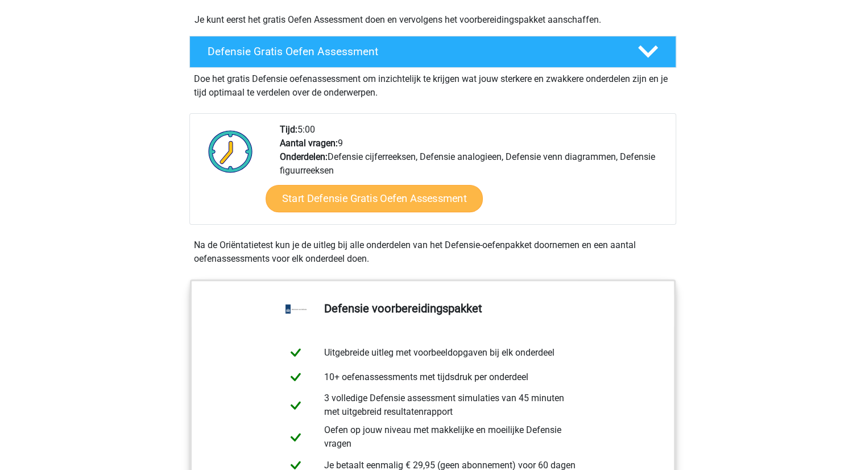
scroll to position [284, 0]
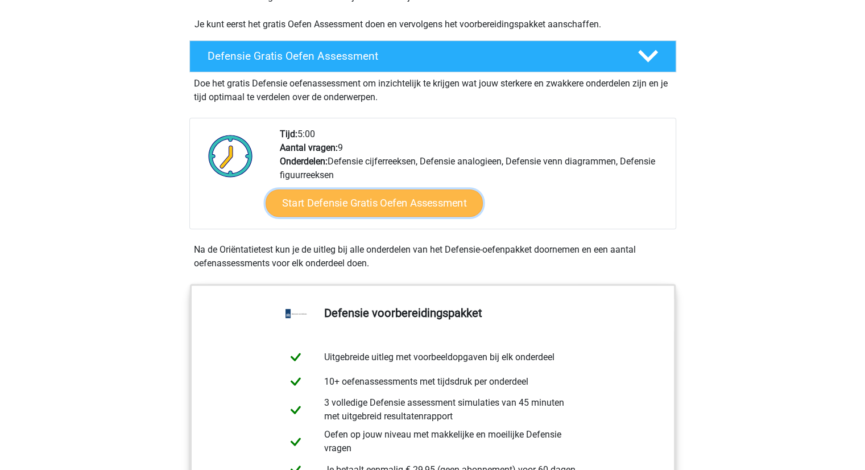
click at [362, 198] on link "Start Defensie Gratis Oefen Assessment" at bounding box center [374, 202] width 217 height 27
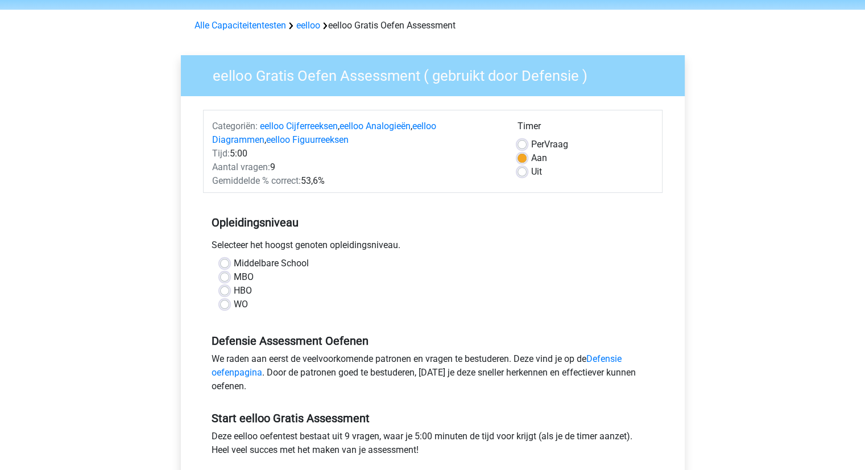
scroll to position [114, 0]
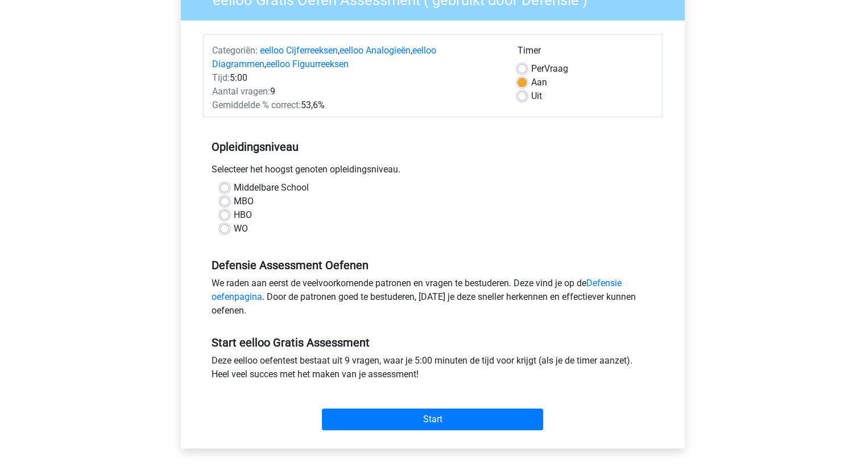
click at [217, 214] on div "Middelbare School MBO HBO WO" at bounding box center [433, 208] width 442 height 55
click at [234, 216] on label "HBO" at bounding box center [243, 215] width 18 height 14
click at [227, 216] on input "HBO" at bounding box center [224, 213] width 9 height 11
radio input "true"
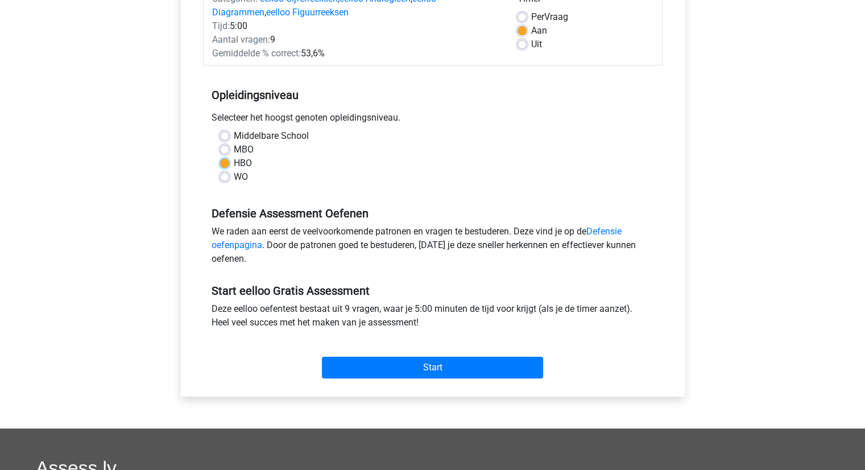
scroll to position [227, 0]
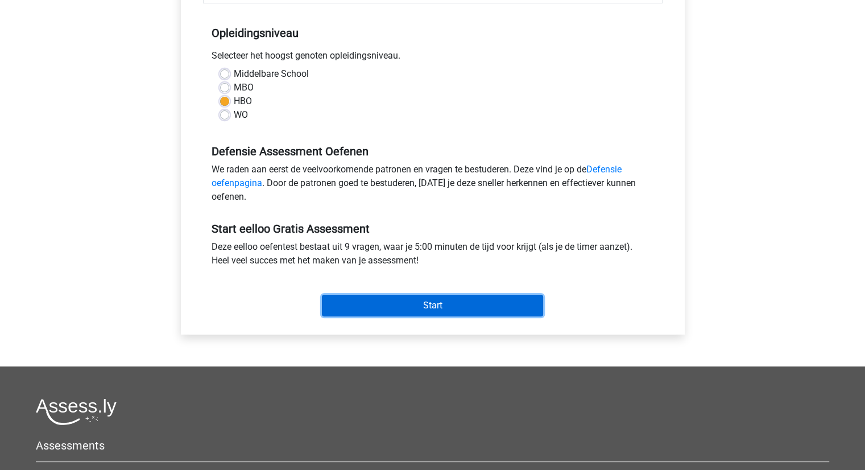
click at [391, 306] on input "Start" at bounding box center [432, 306] width 221 height 22
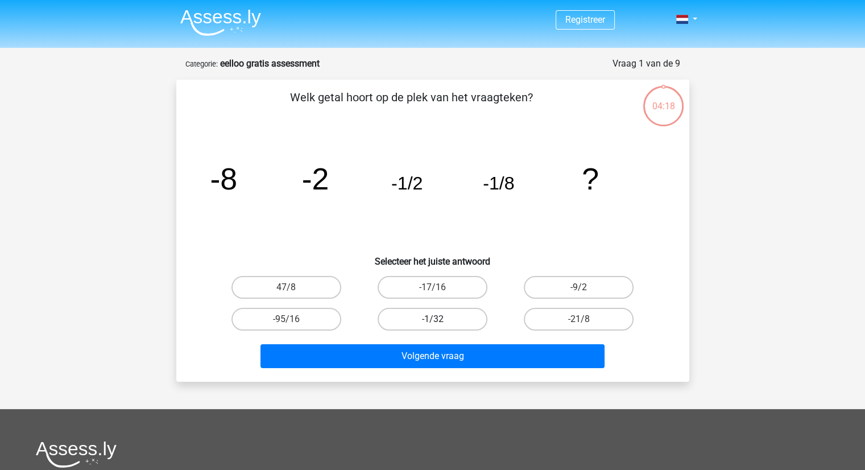
click at [445, 315] on label "-1/32" at bounding box center [433, 319] width 110 height 23
click at [440, 319] on input "-1/32" at bounding box center [435, 322] width 7 height 7
radio input "true"
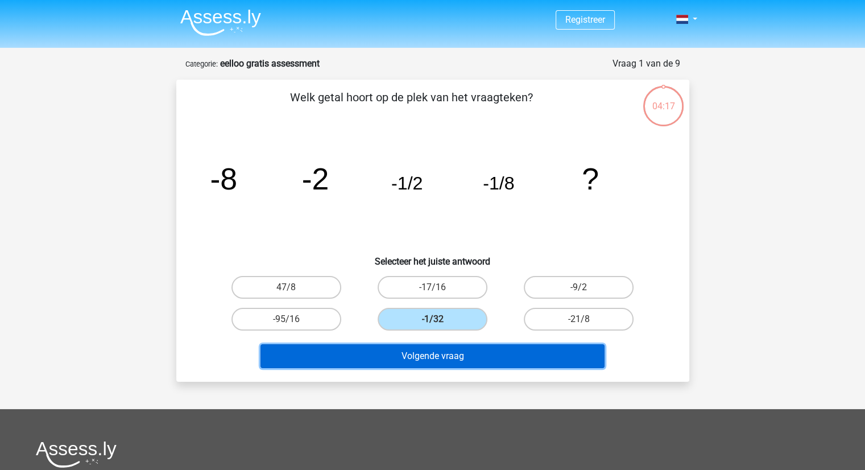
click at [439, 360] on button "Volgende vraag" at bounding box center [432, 356] width 344 height 24
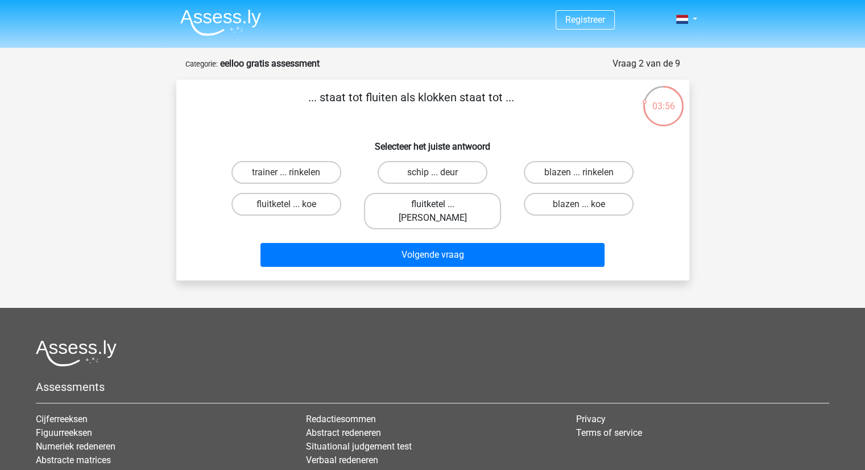
click at [412, 208] on label "fluitketel ... luiden" at bounding box center [432, 211] width 137 height 36
click at [432, 208] on input "fluitketel ... luiden" at bounding box center [435, 207] width 7 height 7
radio input "true"
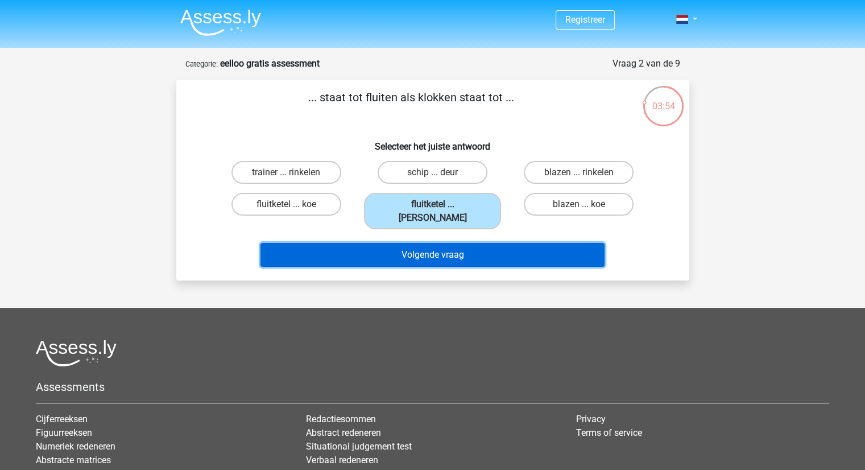
click at [389, 243] on button "Volgende vraag" at bounding box center [432, 255] width 344 height 24
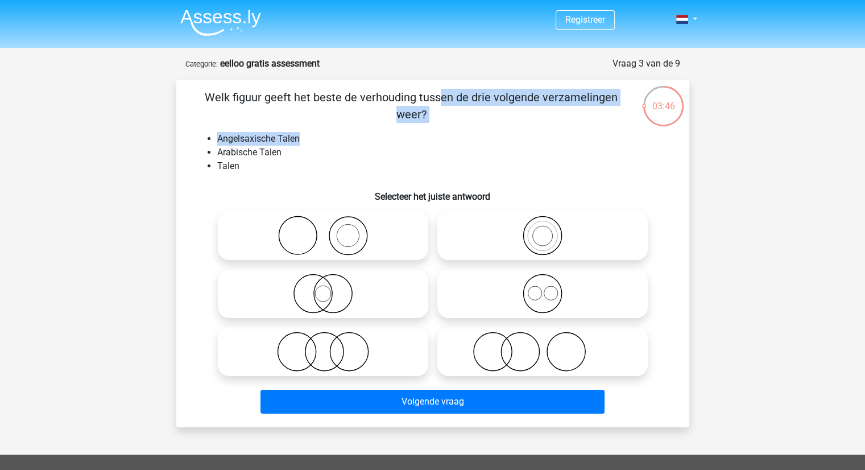
drag, startPoint x: 209, startPoint y: 99, endPoint x: 409, endPoint y: 123, distance: 201.7
click at [409, 123] on div "Welk figuur geeft het beste de verhouding tussen de drie volgende verzamelingen…" at bounding box center [433, 253] width 504 height 329
click at [369, 133] on li "Angelsaxische Talen" at bounding box center [444, 139] width 454 height 14
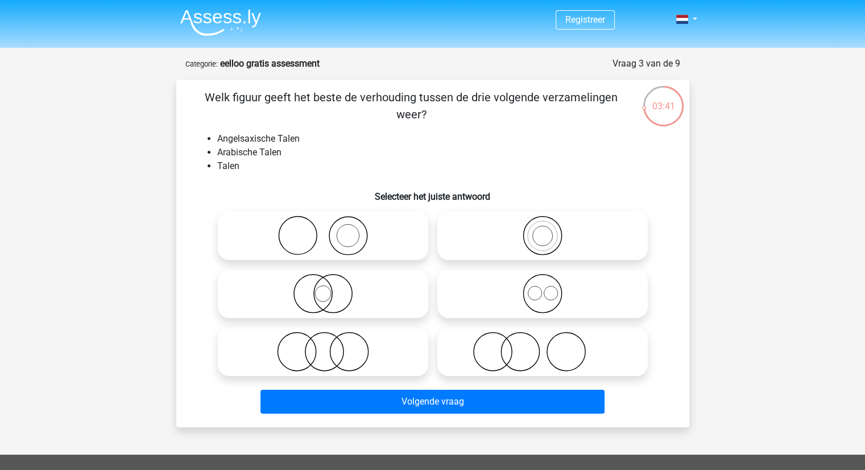
click at [552, 282] on icon at bounding box center [542, 294] width 201 height 40
click at [550, 282] on input "radio" at bounding box center [546, 283] width 7 height 7
radio input "true"
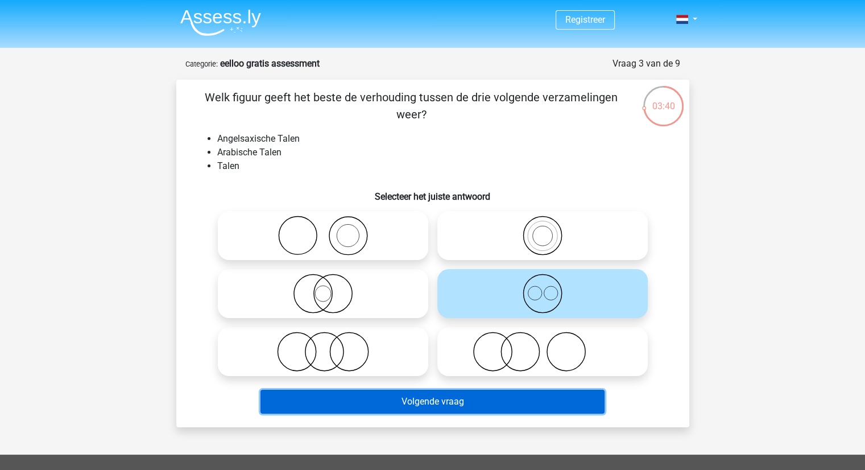
click at [370, 408] on button "Volgende vraag" at bounding box center [432, 402] width 344 height 24
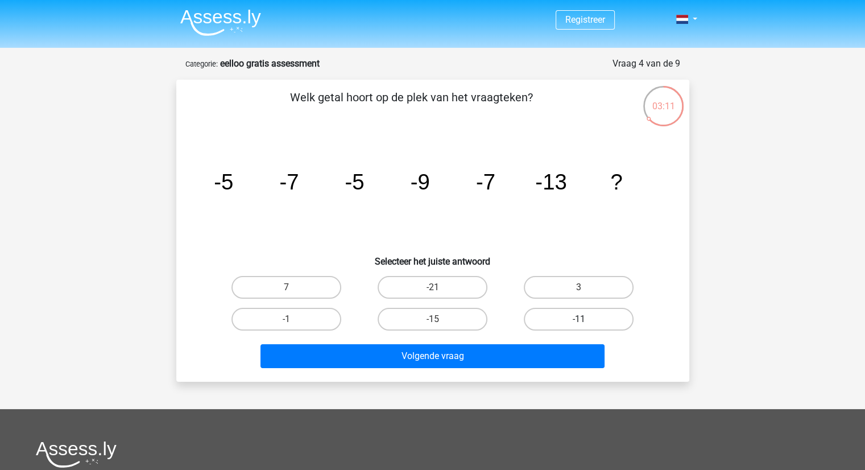
click at [578, 322] on label "-11" at bounding box center [579, 319] width 110 height 23
click at [579, 322] on input "-11" at bounding box center [582, 322] width 7 height 7
radio input "true"
click at [547, 342] on div "Volgende vraag" at bounding box center [433, 354] width 477 height 38
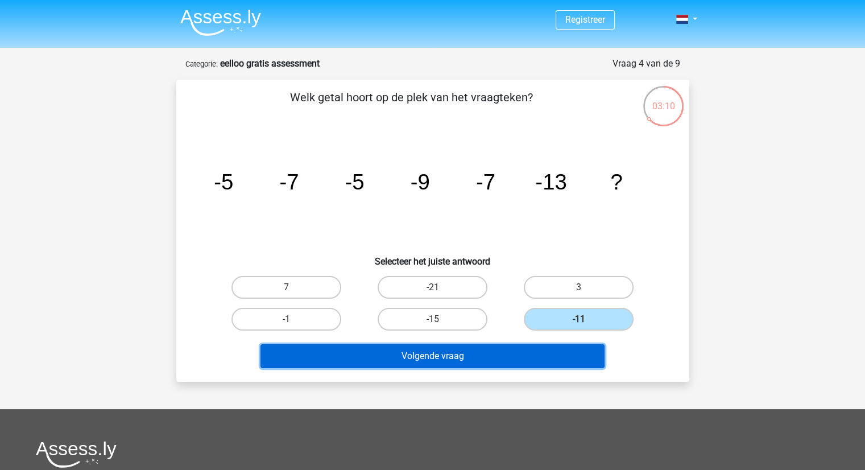
click at [541, 352] on button "Volgende vraag" at bounding box center [432, 356] width 344 height 24
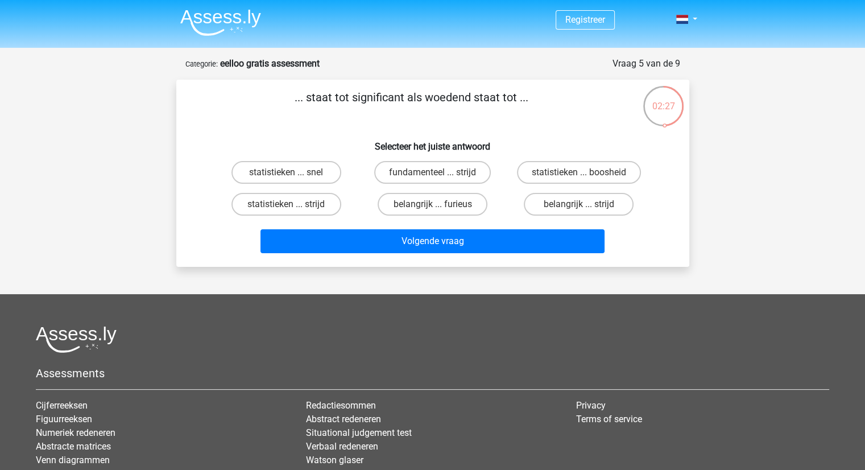
click at [287, 179] on input "statistieken ... snel" at bounding box center [289, 175] width 7 height 7
radio input "true"
click at [280, 203] on label "statistieken ... strijd" at bounding box center [286, 204] width 110 height 23
click at [286, 204] on input "statistieken ... strijd" at bounding box center [289, 207] width 7 height 7
radio input "true"
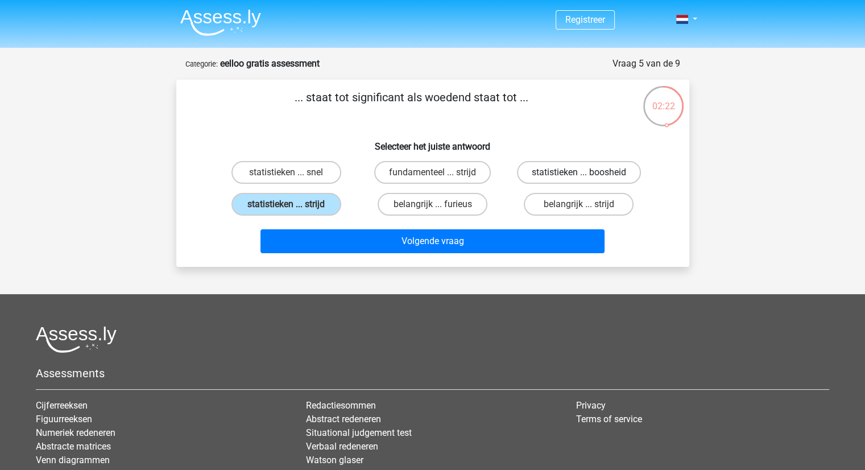
click at [572, 173] on label "statistieken ... boosheid" at bounding box center [579, 172] width 124 height 23
click at [579, 173] on input "statistieken ... boosheid" at bounding box center [582, 175] width 7 height 7
radio input "true"
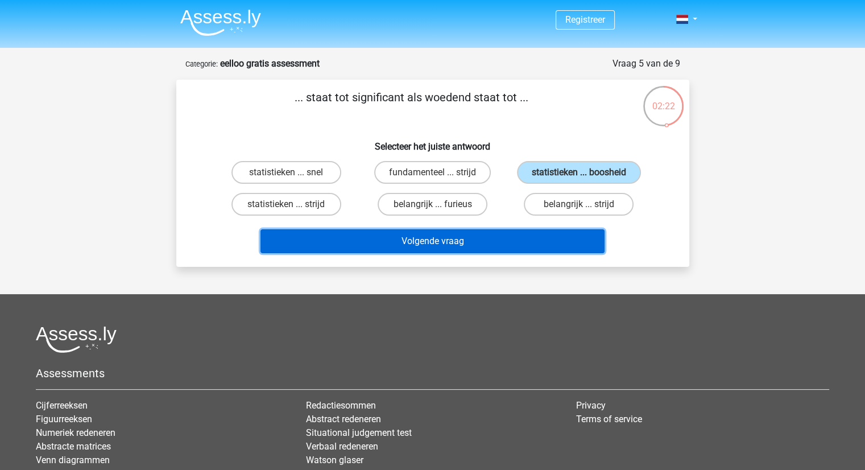
click at [464, 246] on button "Volgende vraag" at bounding box center [432, 241] width 344 height 24
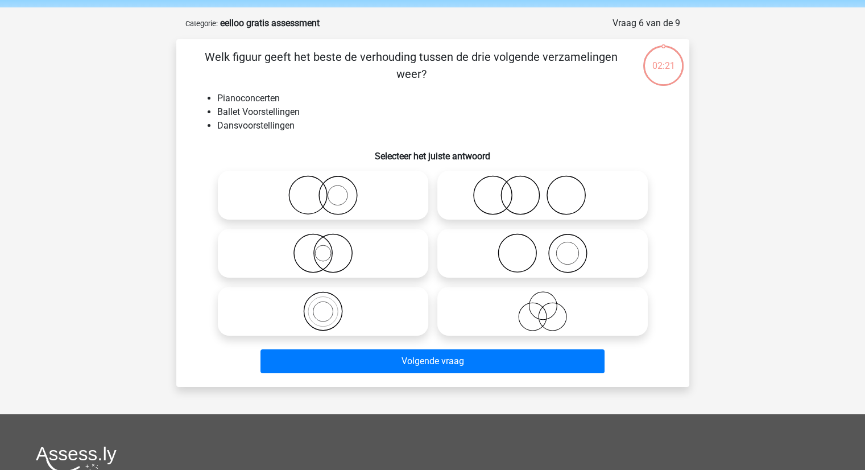
scroll to position [57, 0]
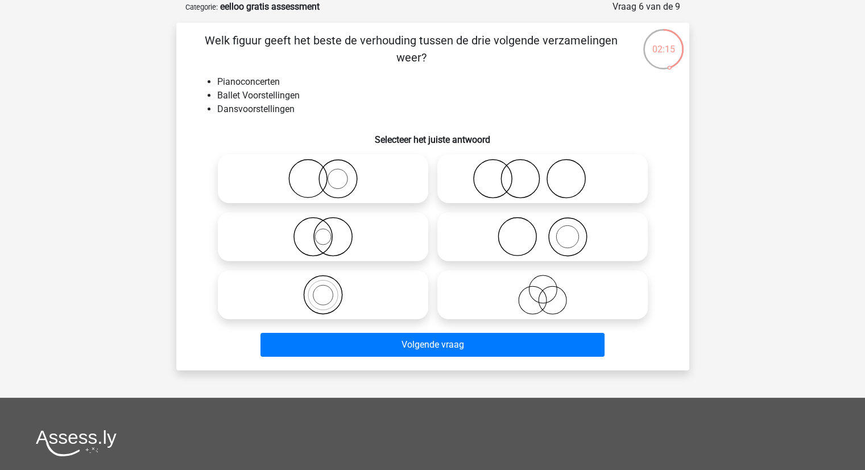
click at [515, 186] on icon at bounding box center [542, 179] width 201 height 40
click at [543, 173] on input "radio" at bounding box center [546, 169] width 7 height 7
radio input "true"
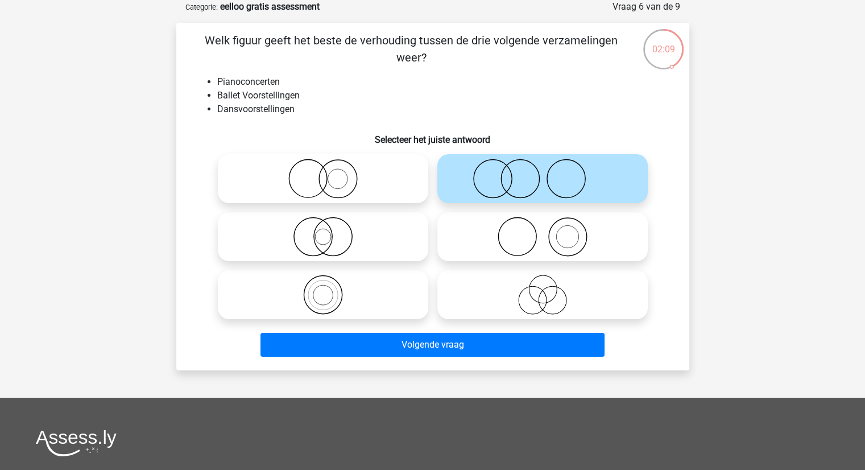
click at [552, 246] on icon at bounding box center [542, 237] width 201 height 40
click at [550, 231] on input "radio" at bounding box center [546, 227] width 7 height 7
radio input "true"
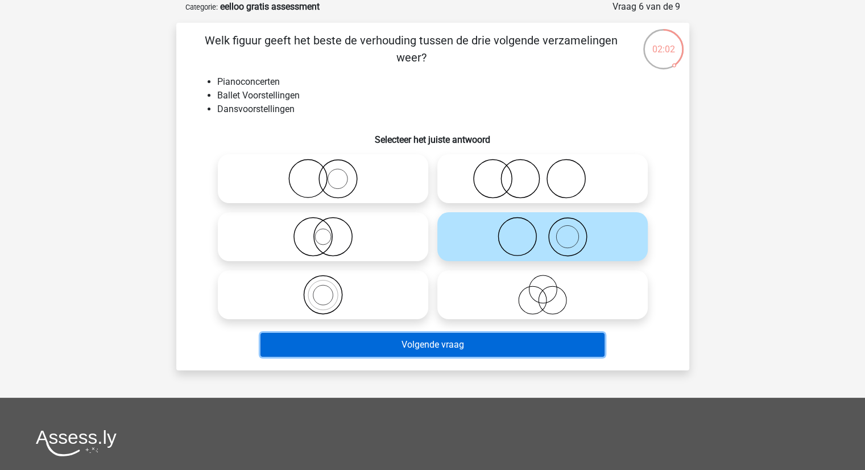
click at [413, 344] on button "Volgende vraag" at bounding box center [432, 345] width 344 height 24
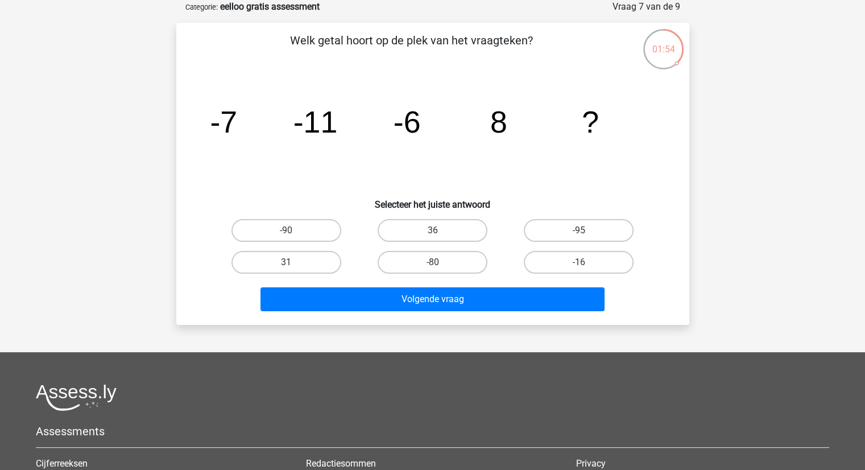
scroll to position [0, 0]
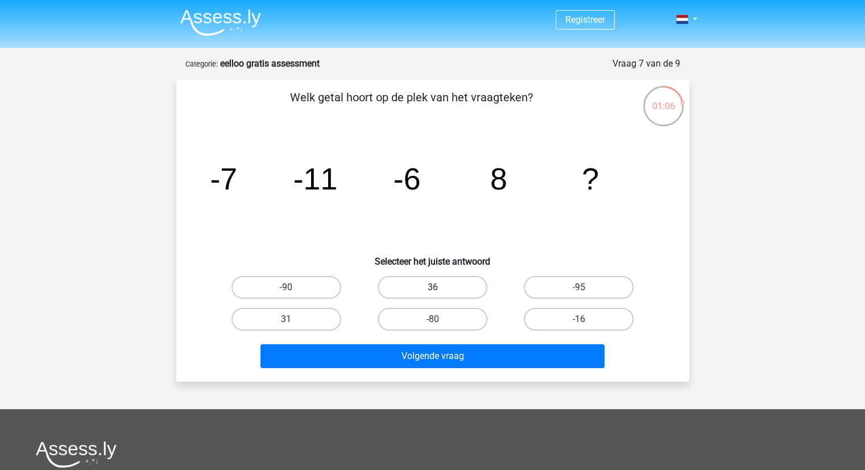
click at [435, 296] on label "36" at bounding box center [433, 287] width 110 height 23
click at [435, 295] on input "36" at bounding box center [435, 290] width 7 height 7
radio input "true"
click at [311, 317] on label "31" at bounding box center [286, 319] width 110 height 23
click at [293, 319] on input "31" at bounding box center [289, 322] width 7 height 7
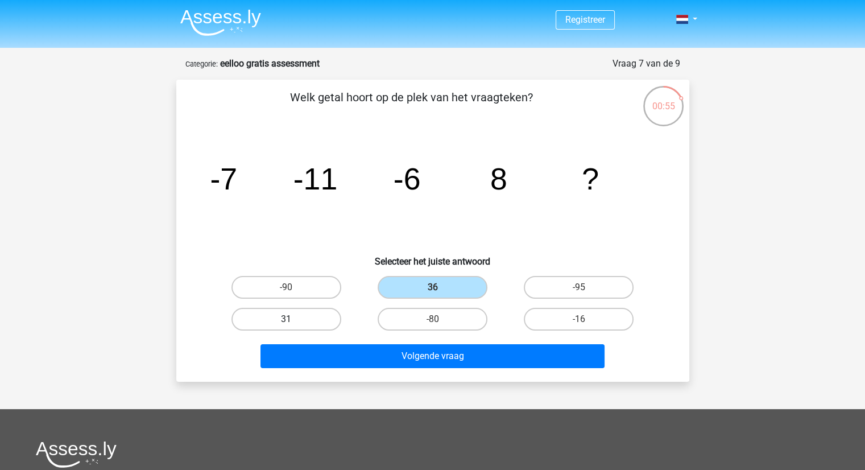
radio input "true"
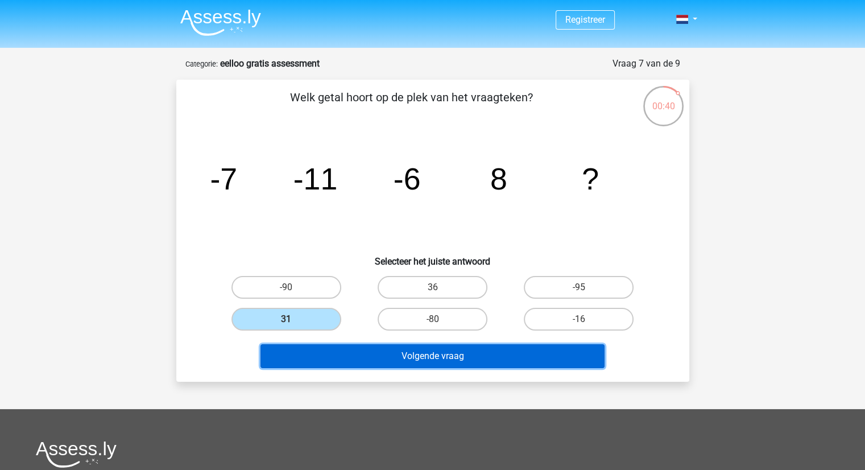
click at [333, 358] on button "Volgende vraag" at bounding box center [432, 356] width 344 height 24
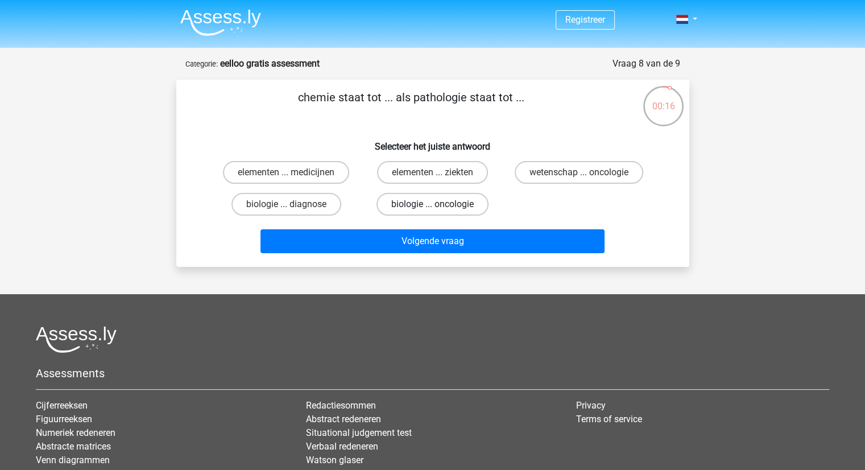
click at [431, 203] on label "biologie ... oncologie" at bounding box center [433, 204] width 112 height 23
click at [432, 204] on input "biologie ... oncologie" at bounding box center [435, 207] width 7 height 7
radio input "true"
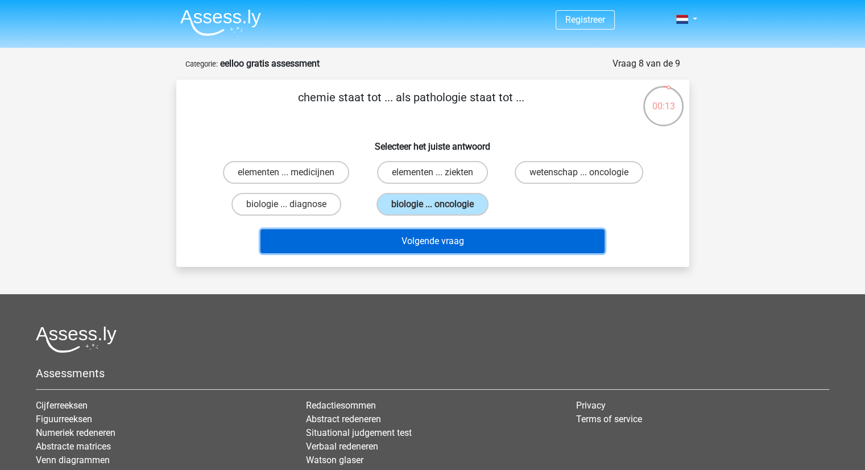
click at [423, 237] on button "Volgende vraag" at bounding box center [432, 241] width 344 height 24
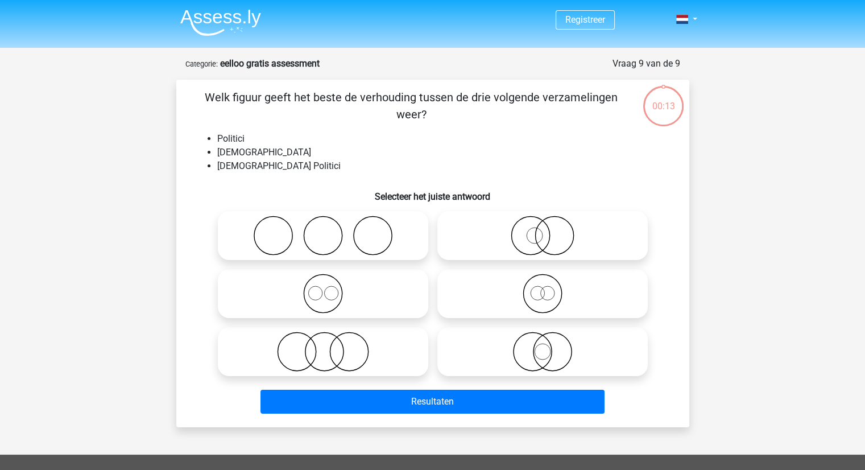
scroll to position [57, 0]
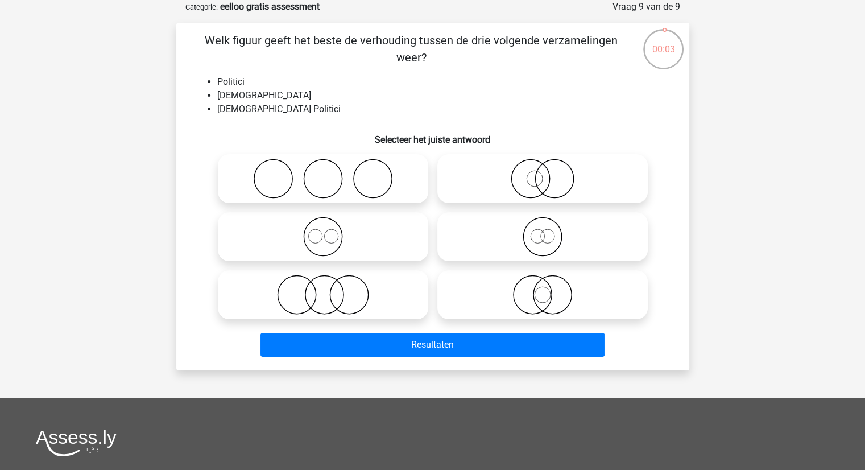
click at [563, 297] on icon at bounding box center [542, 295] width 201 height 40
click at [550, 289] on input "radio" at bounding box center [546, 285] width 7 height 7
radio input "true"
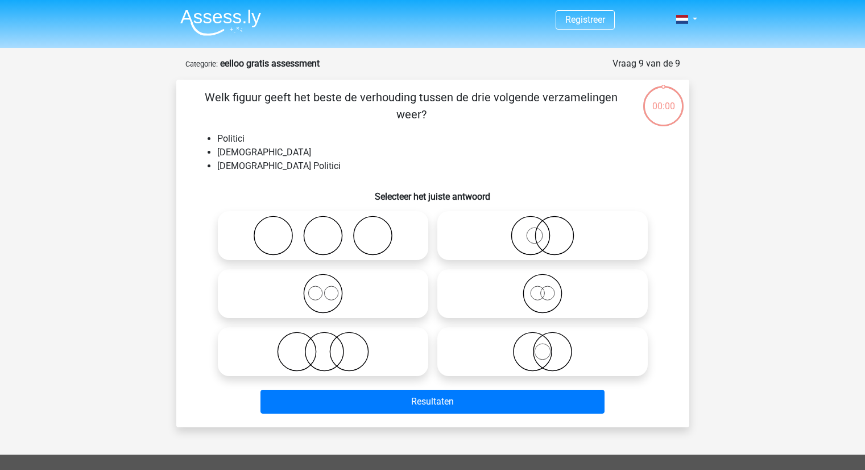
scroll to position [57, 0]
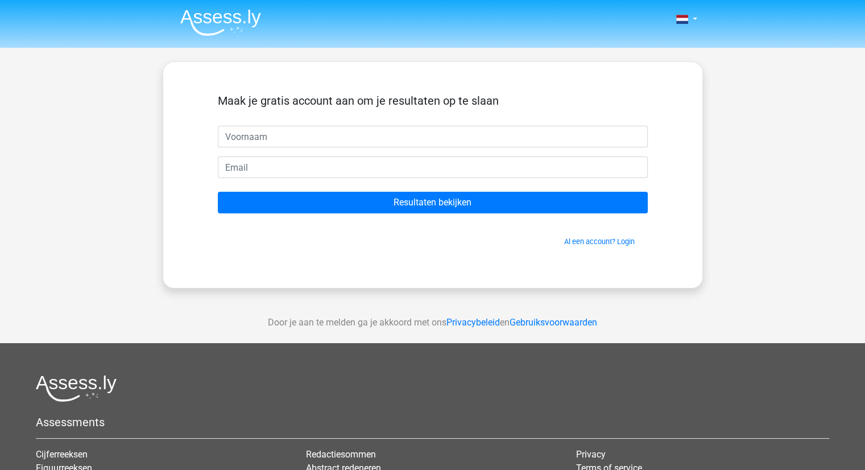
click at [357, 138] on input "text" at bounding box center [433, 137] width 430 height 22
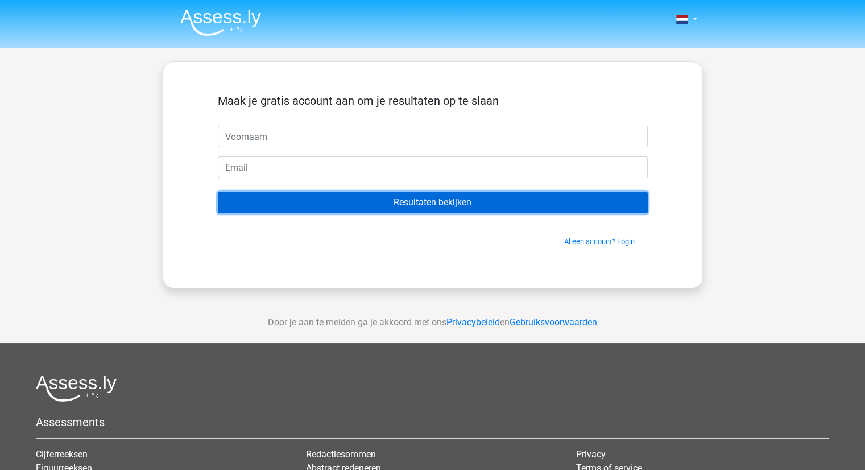
click at [428, 201] on input "Resultaten bekijken" at bounding box center [433, 203] width 430 height 22
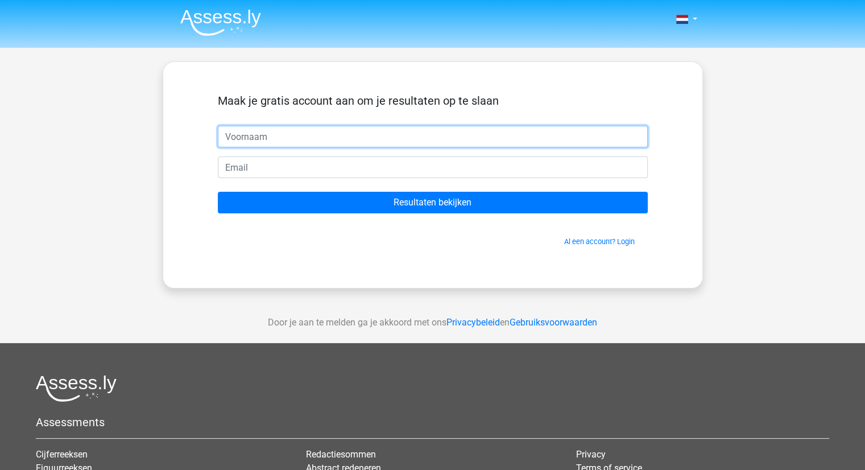
click at [344, 130] on input "text" at bounding box center [433, 137] width 430 height 22
type input "[PERSON_NAME]"
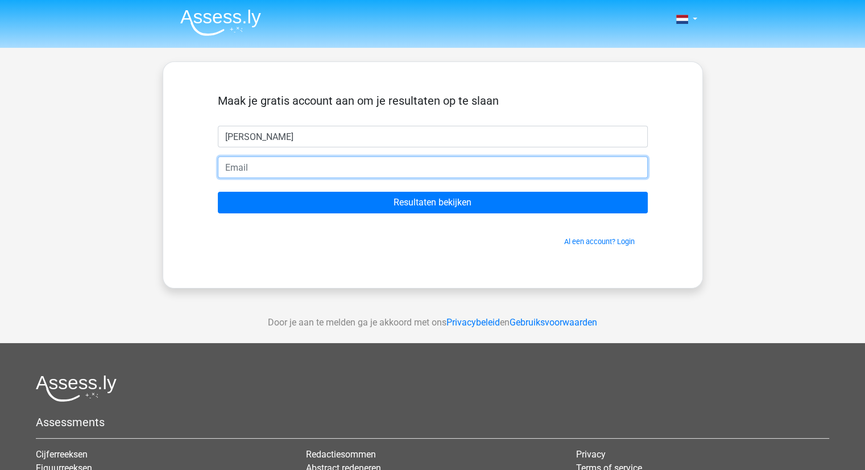
click at [324, 167] on input "email" at bounding box center [433, 167] width 430 height 22
type input "[EMAIL_ADDRESS][DOMAIN_NAME]"
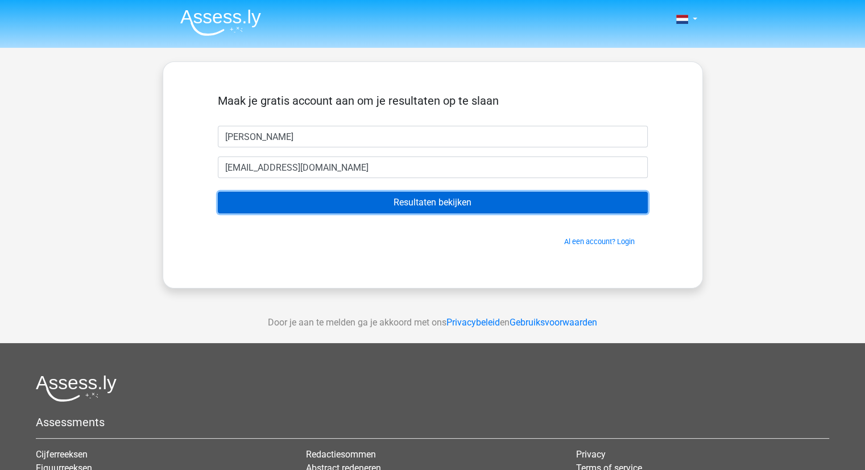
click at [366, 205] on input "Resultaten bekijken" at bounding box center [433, 203] width 430 height 22
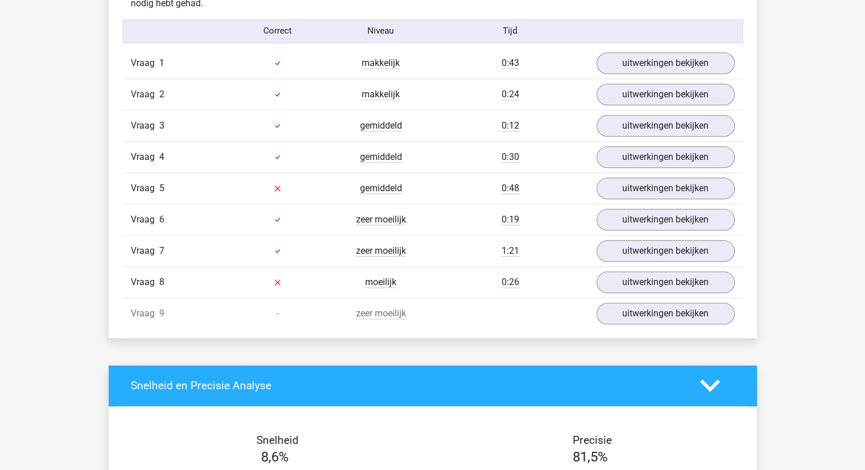
scroll to position [1251, 0]
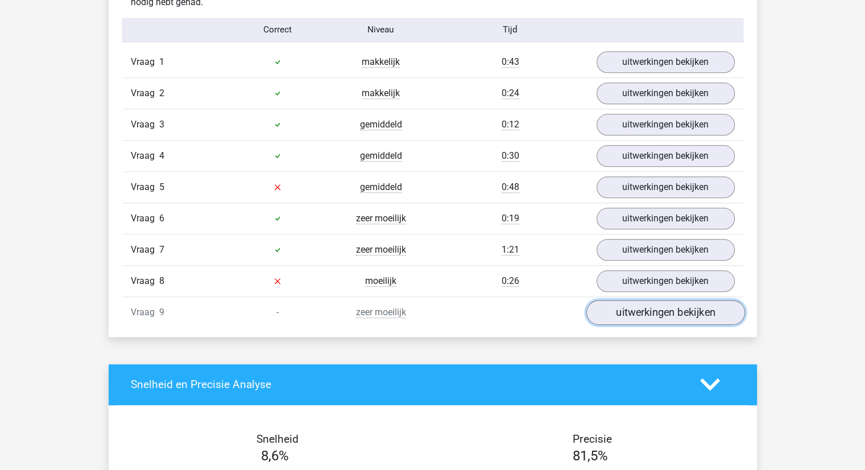
click at [648, 315] on link "uitwerkingen bekijken" at bounding box center [665, 312] width 159 height 25
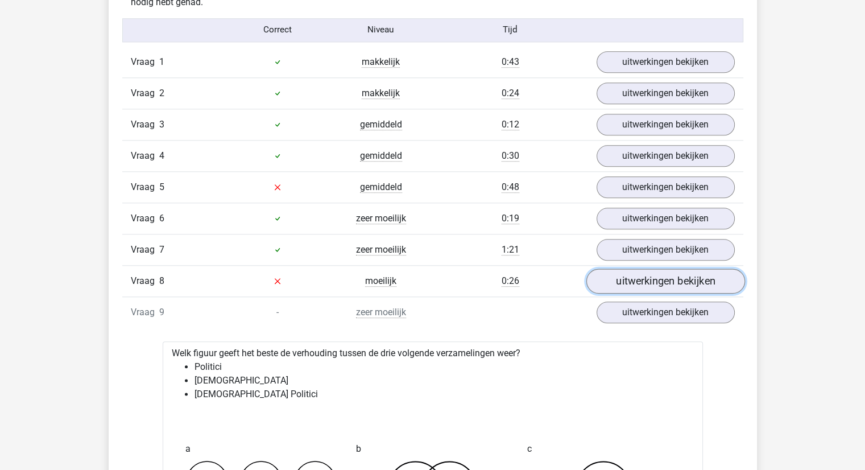
click at [660, 279] on link "uitwerkingen bekijken" at bounding box center [665, 280] width 159 height 25
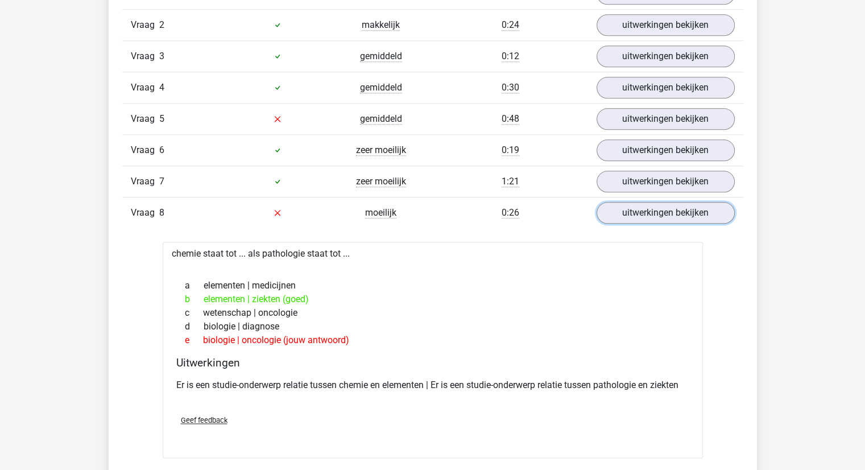
scroll to position [1308, 0]
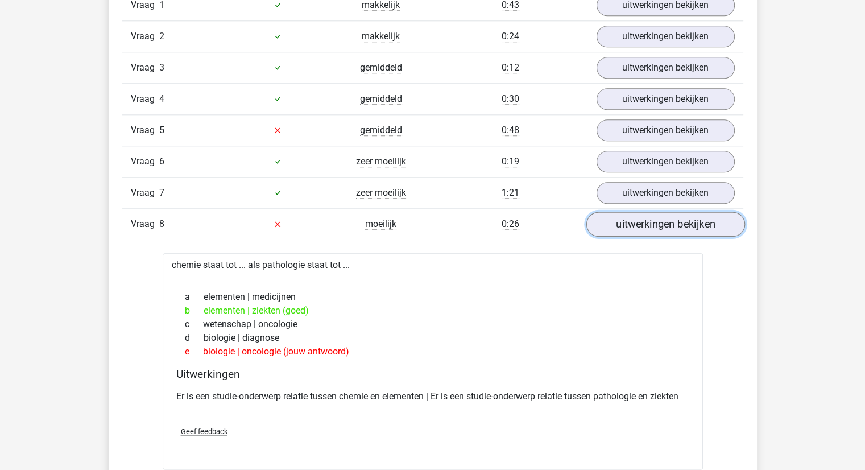
click at [655, 220] on link "uitwerkingen bekijken" at bounding box center [665, 224] width 159 height 25
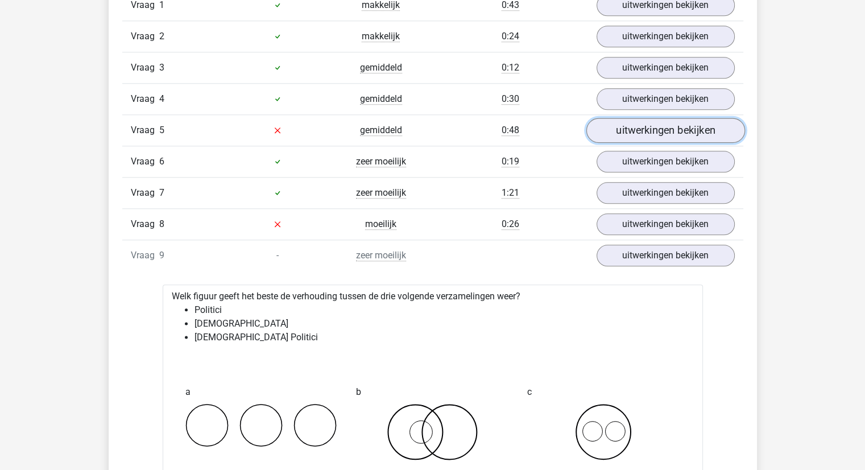
click at [643, 118] on link "uitwerkingen bekijken" at bounding box center [665, 130] width 159 height 25
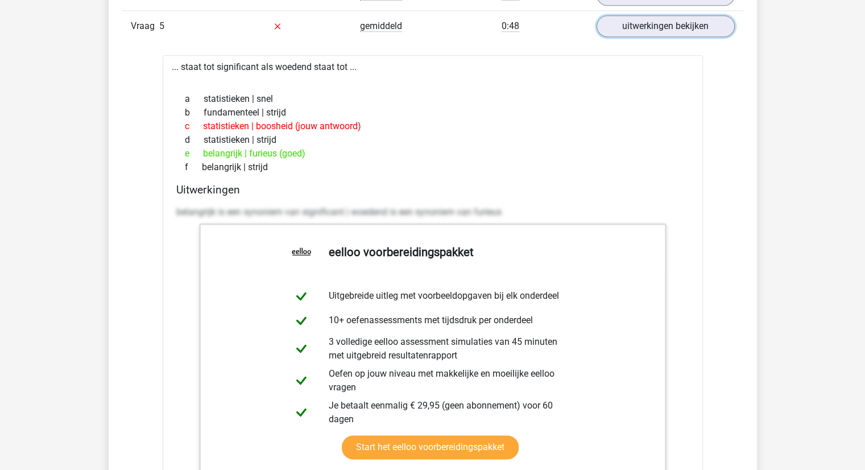
scroll to position [1422, 0]
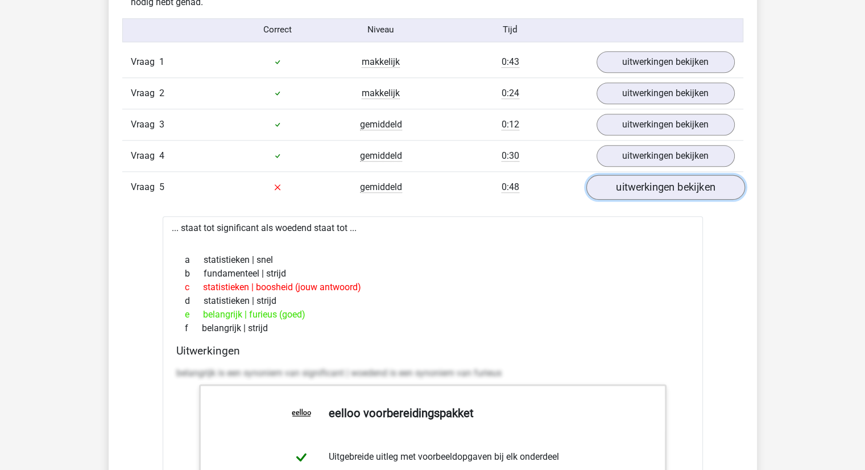
click at [605, 189] on link "uitwerkingen bekijken" at bounding box center [665, 187] width 159 height 25
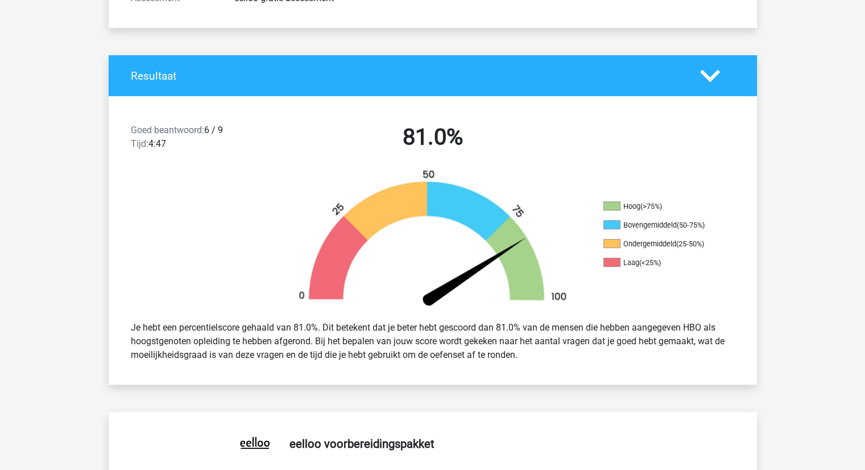
scroll to position [227, 0]
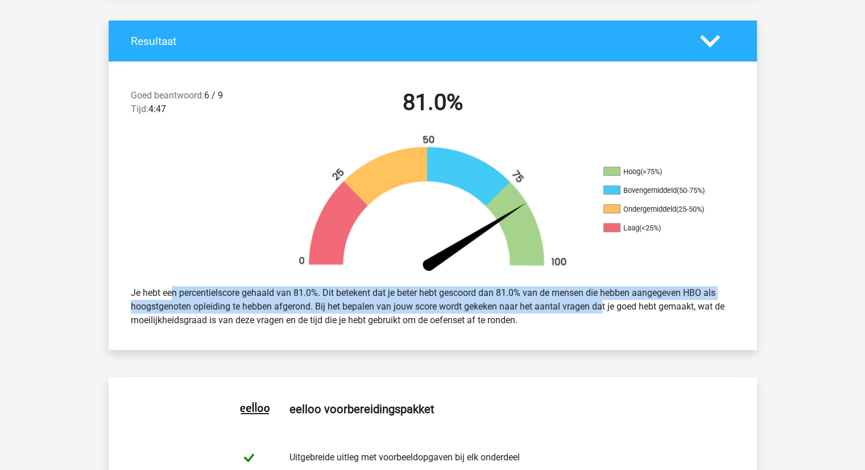
drag, startPoint x: 134, startPoint y: 286, endPoint x: 564, endPoint y: 308, distance: 430.5
click at [564, 308] on div "Je hebt een percentielscore gehaald van 81.0%. Dit betekent dat je beter hebt g…" at bounding box center [432, 307] width 621 height 50
